Goal: Information Seeking & Learning: Learn about a topic

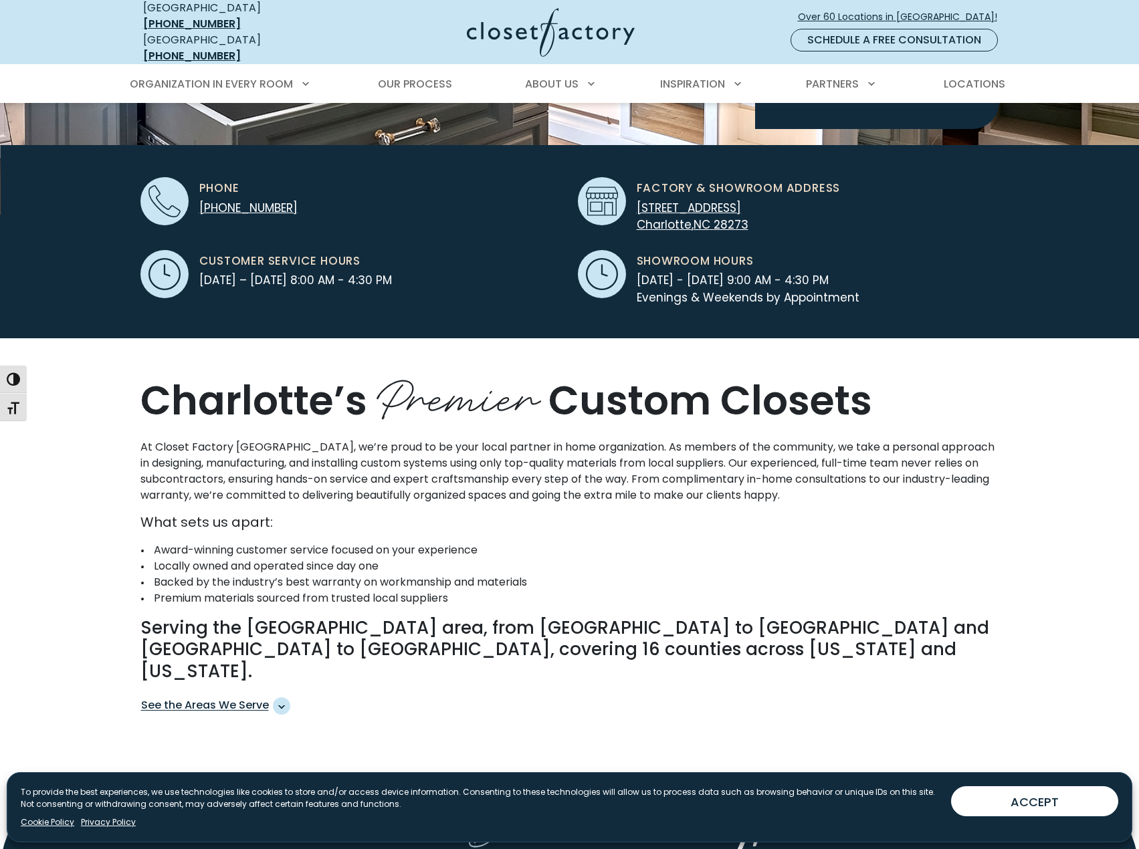
scroll to position [334, 0]
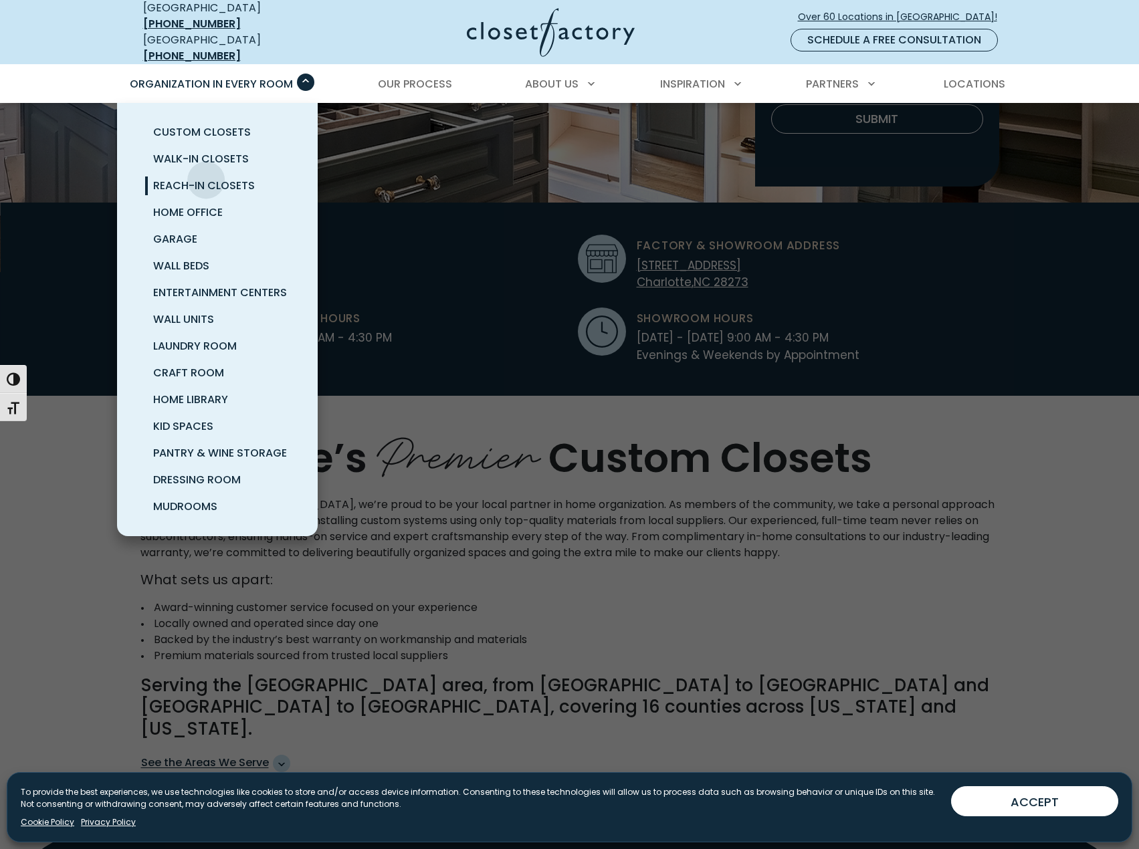
click at [206, 178] on span "Reach-In Closets" at bounding box center [204, 185] width 102 height 15
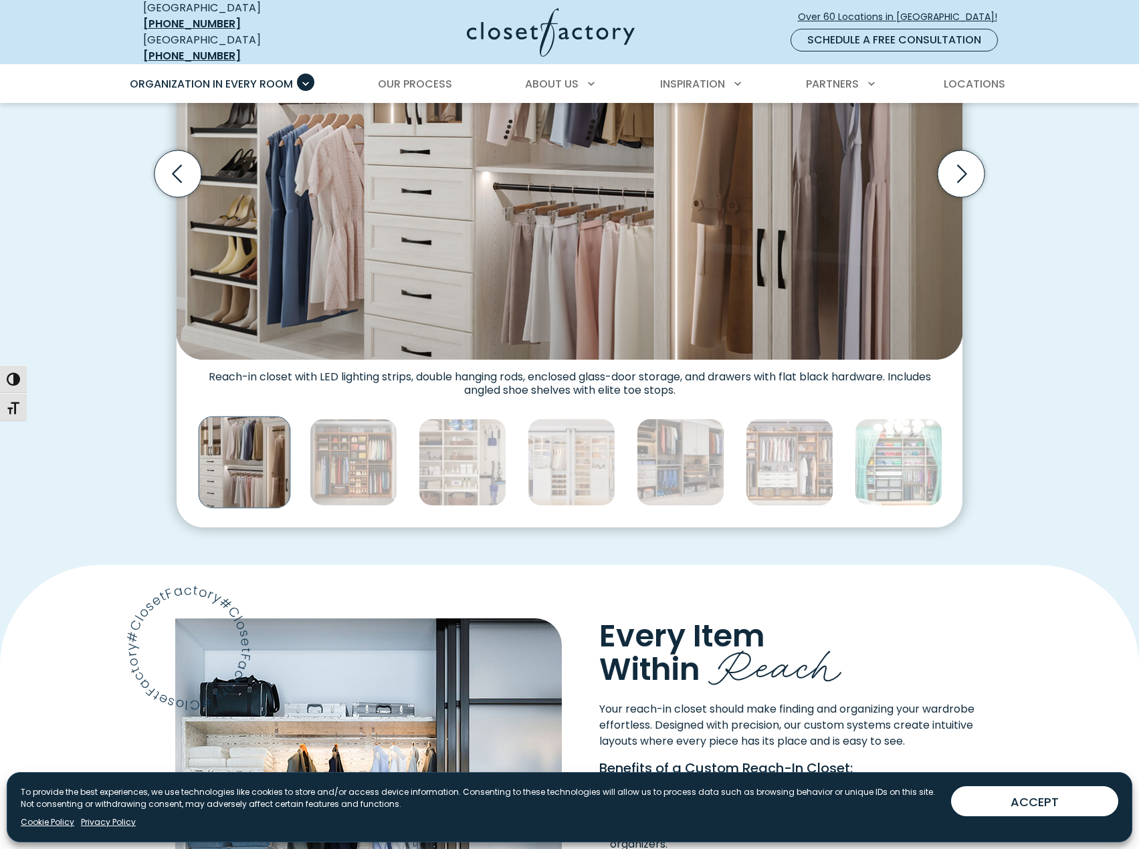
scroll to position [535, 0]
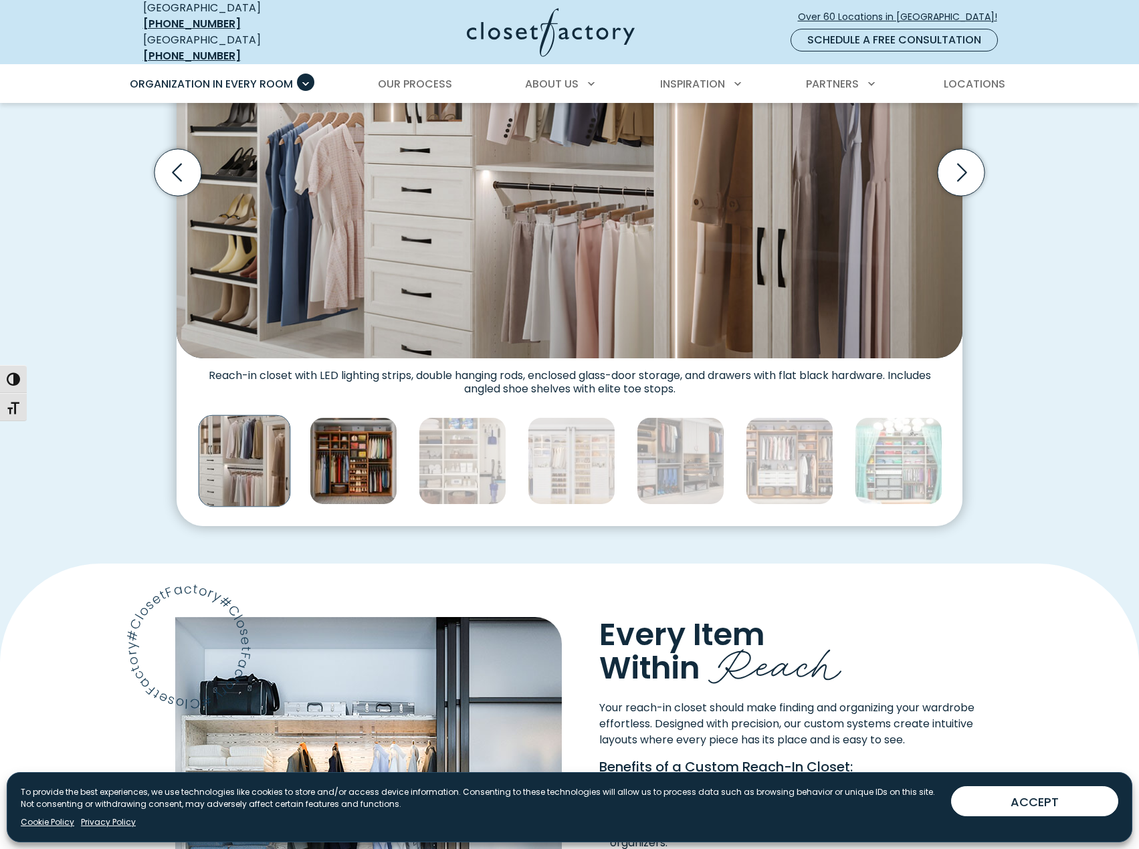
click at [341, 454] on img "Thumbnail Gallery" at bounding box center [354, 461] width 88 height 88
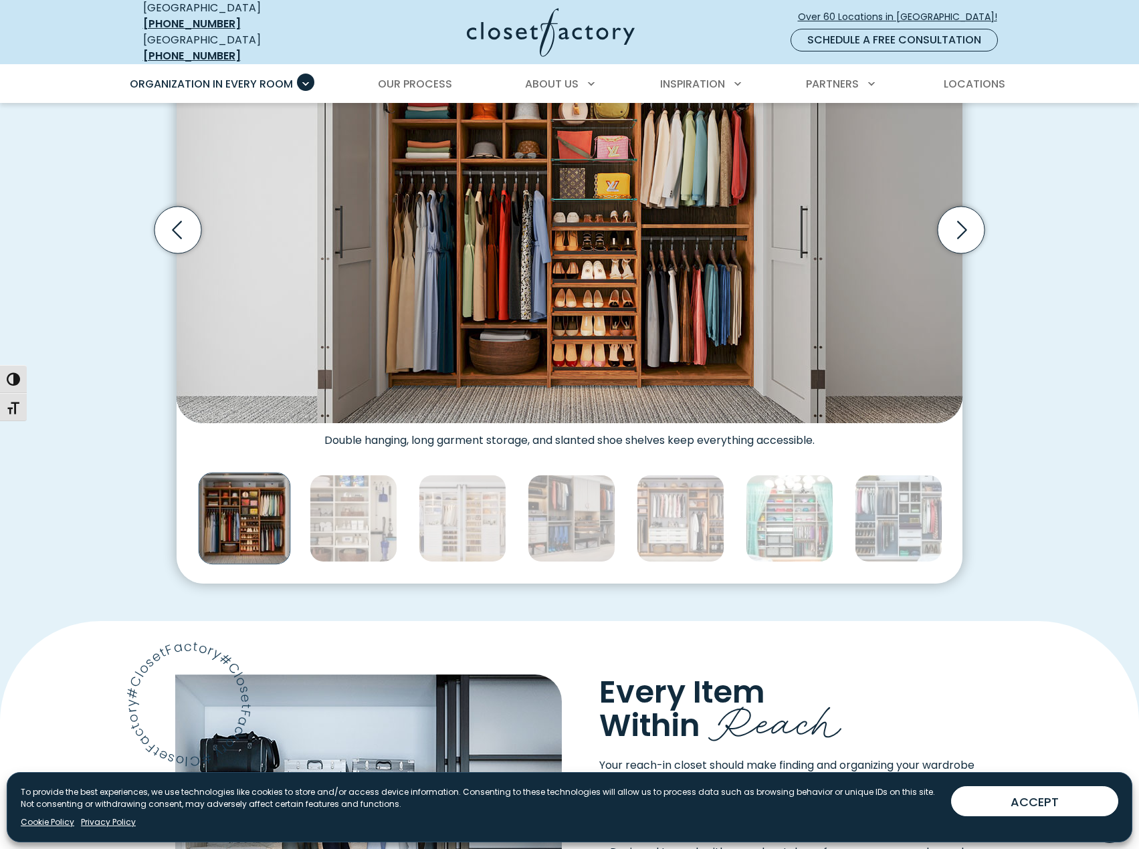
scroll to position [334, 0]
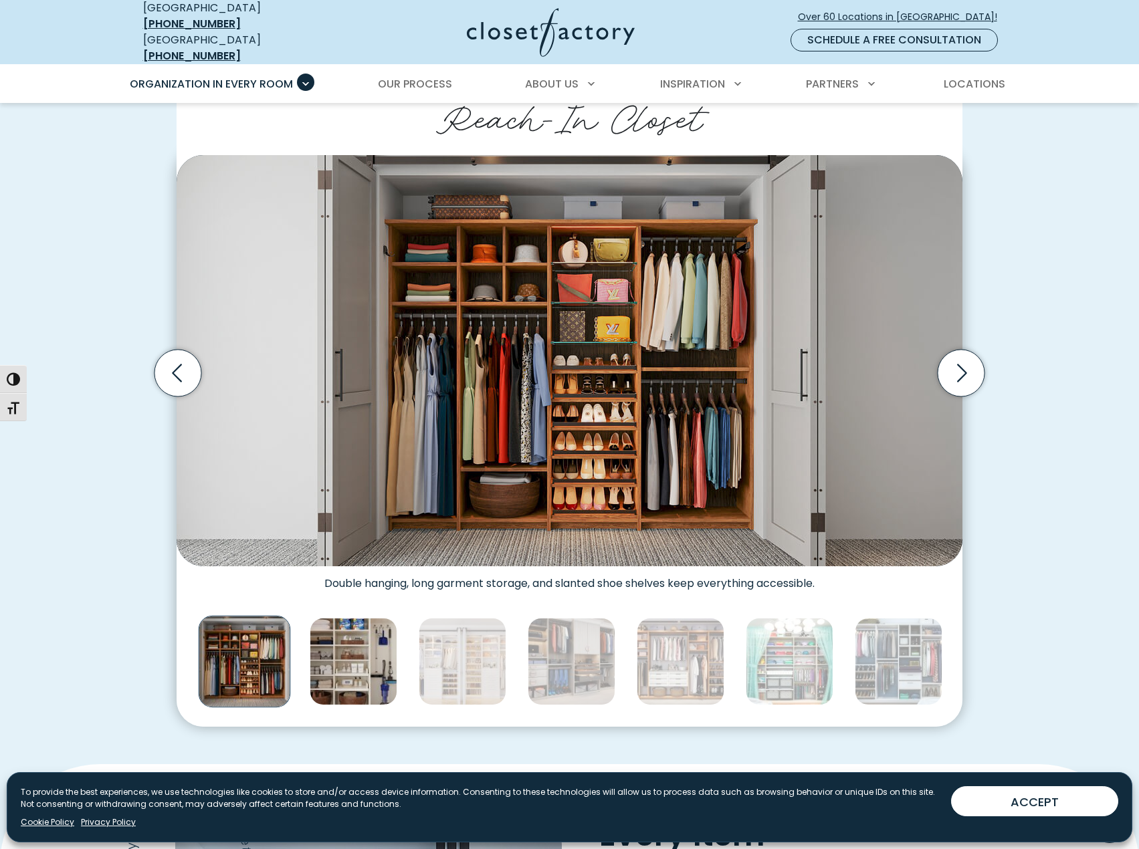
click at [373, 642] on img "Thumbnail Gallery" at bounding box center [354, 662] width 88 height 88
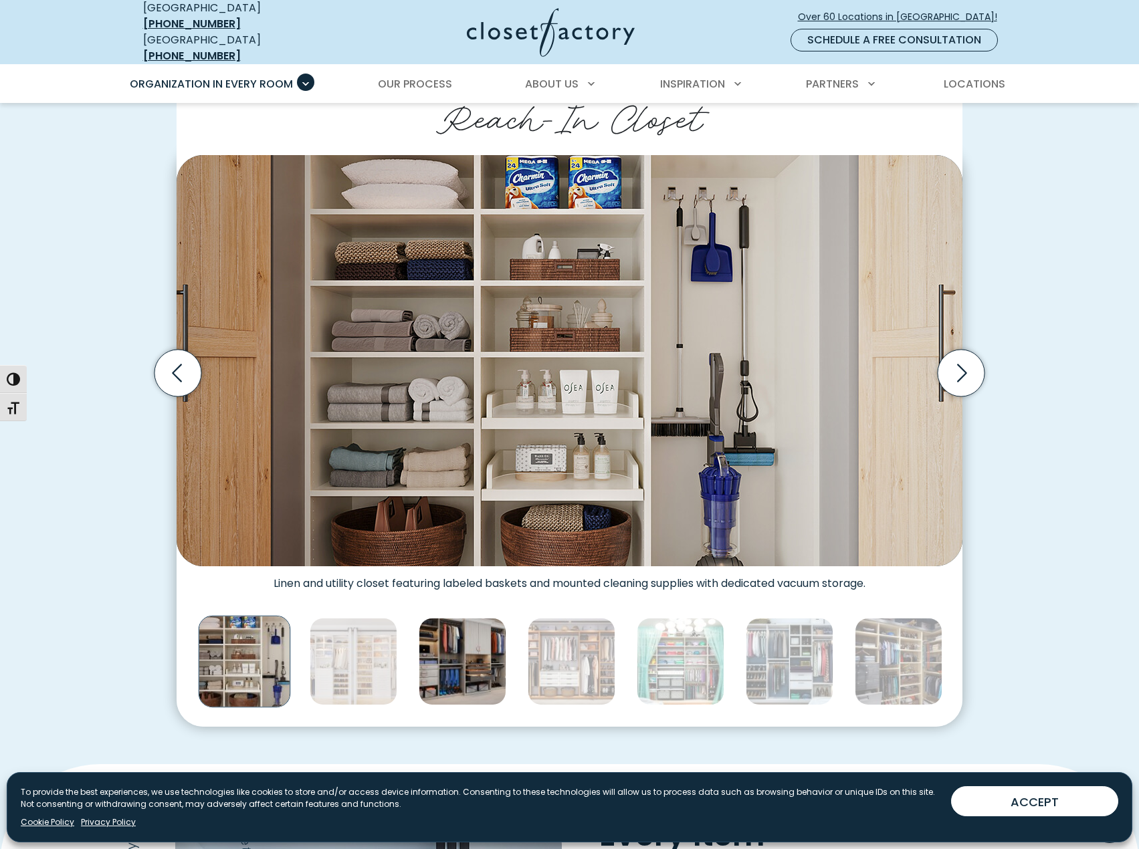
click at [445, 653] on img "Thumbnail Gallery" at bounding box center [463, 662] width 88 height 88
